Goal: Information Seeking & Learning: Learn about a topic

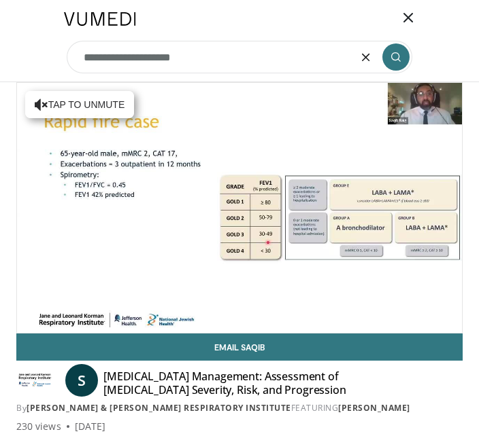
type input "**********"
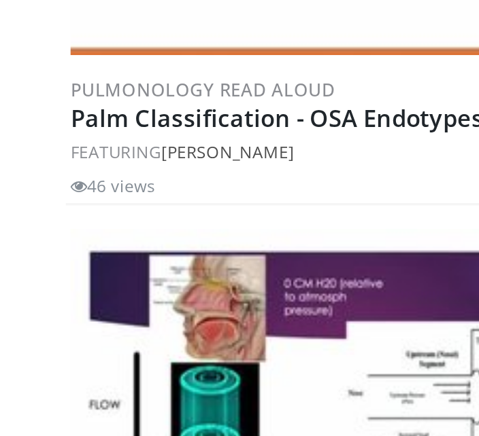
scroll to position [714, 0]
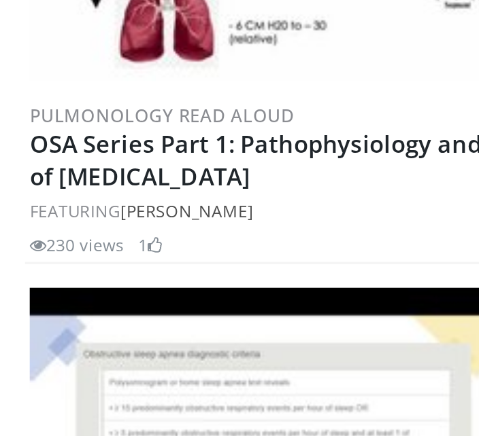
scroll to position [999, 0]
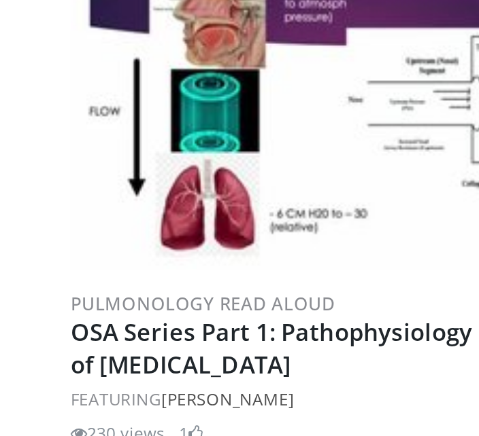
click at [152, 60] on img at bounding box center [239, 93] width 341 height 193
click at [148, 217] on link "OSA Series Part 1: Pathophysiology and Endotypes of [MEDICAL_DATA]" at bounding box center [236, 235] width 334 height 37
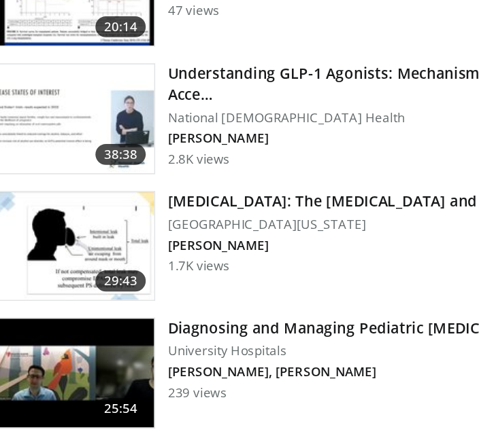
scroll to position [1143, 0]
